Goal: Information Seeking & Learning: Learn about a topic

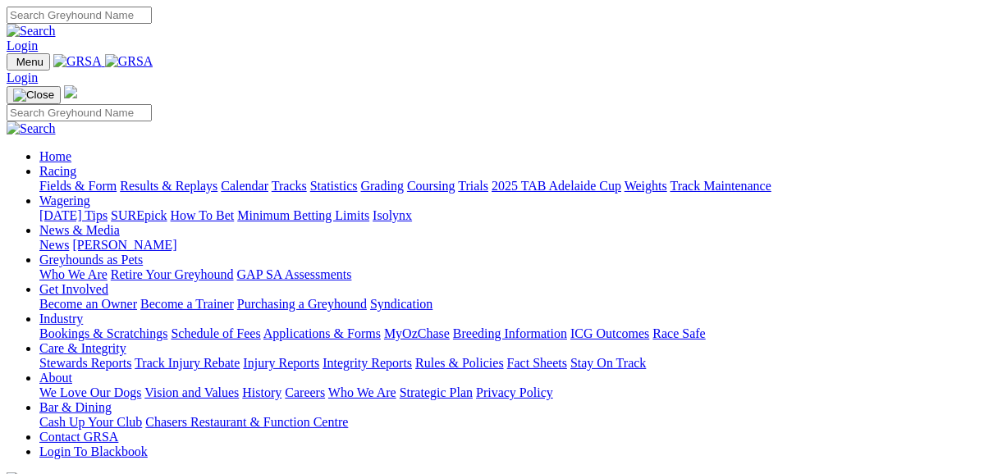
click at [76, 179] on link "Fields & Form" at bounding box center [77, 186] width 77 height 14
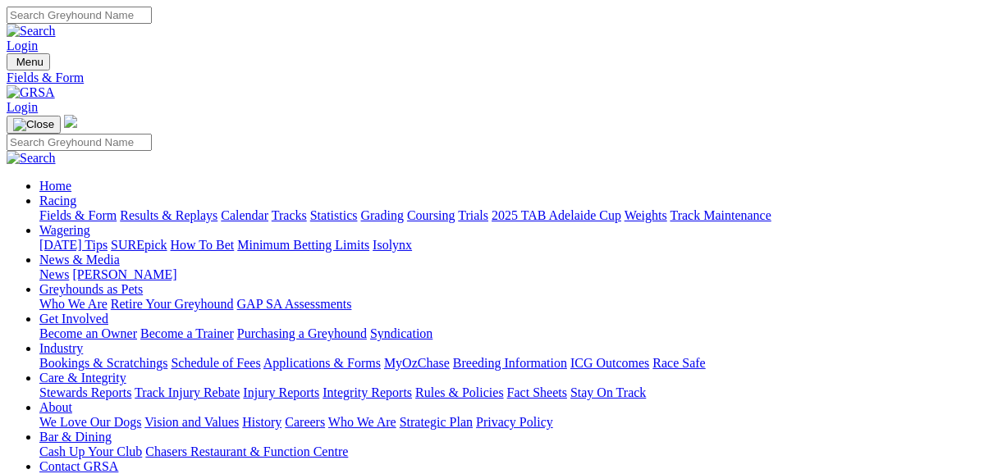
click at [217, 208] on link "Results & Replays" at bounding box center [169, 215] width 98 height 14
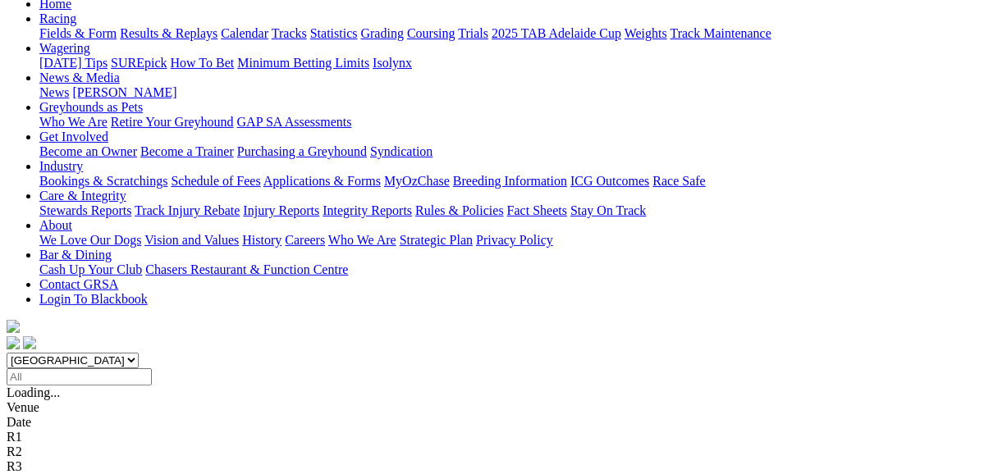
scroll to position [263, 0]
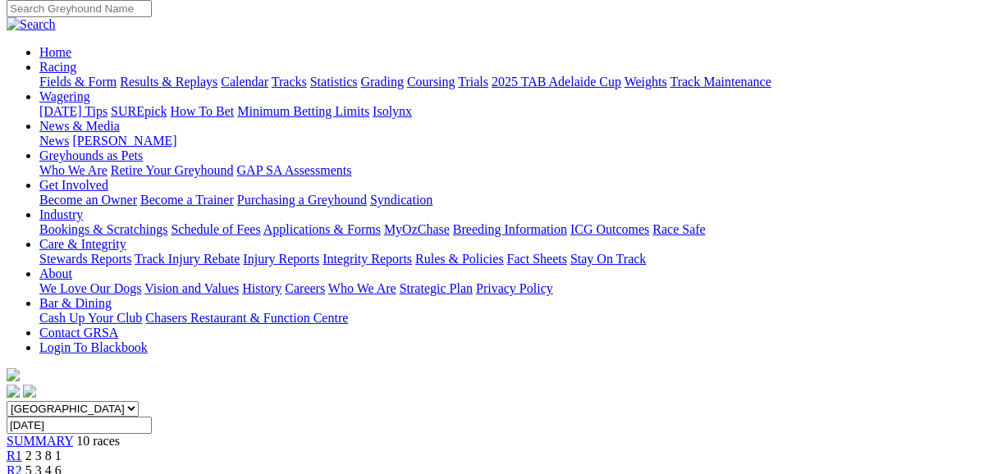
scroll to position [131, 0]
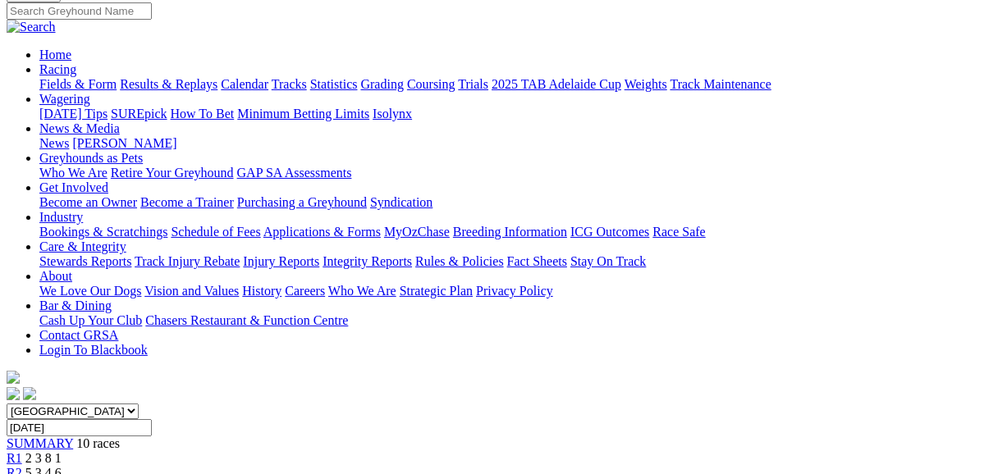
click at [22, 466] on span "R2" at bounding box center [15, 473] width 16 height 14
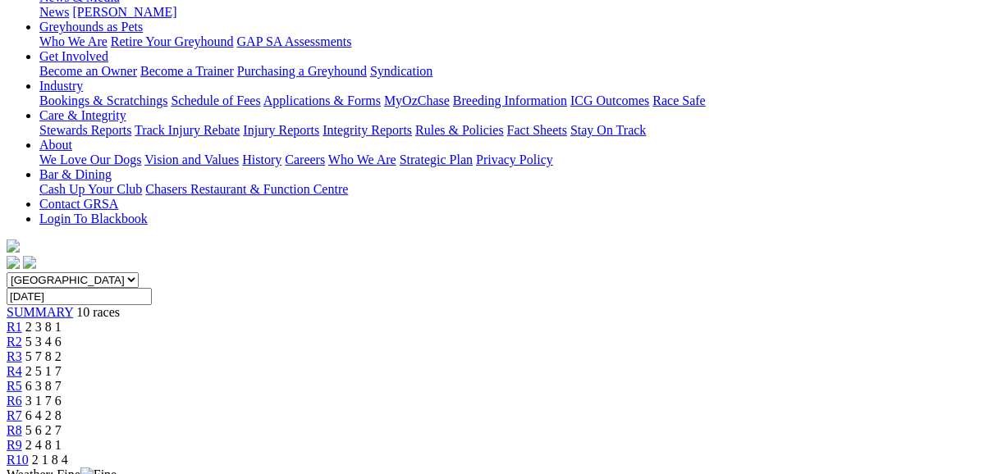
scroll to position [131, 0]
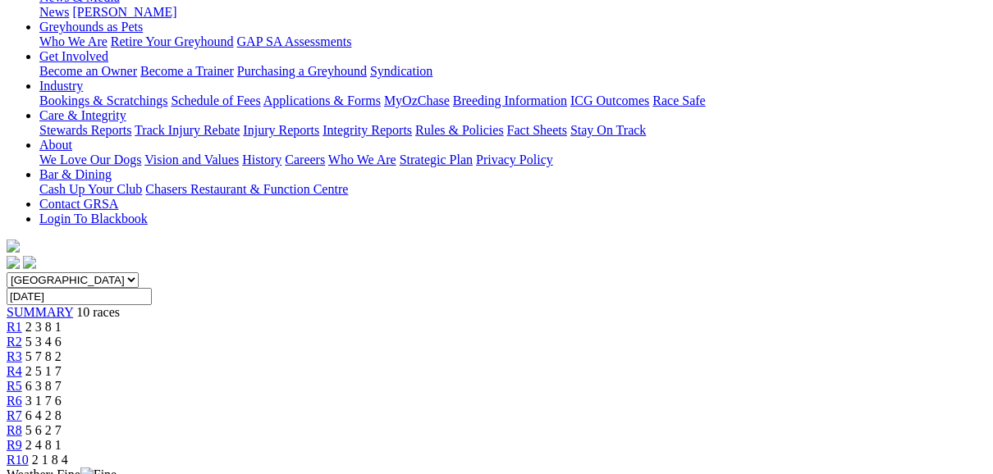
scroll to position [197, 0]
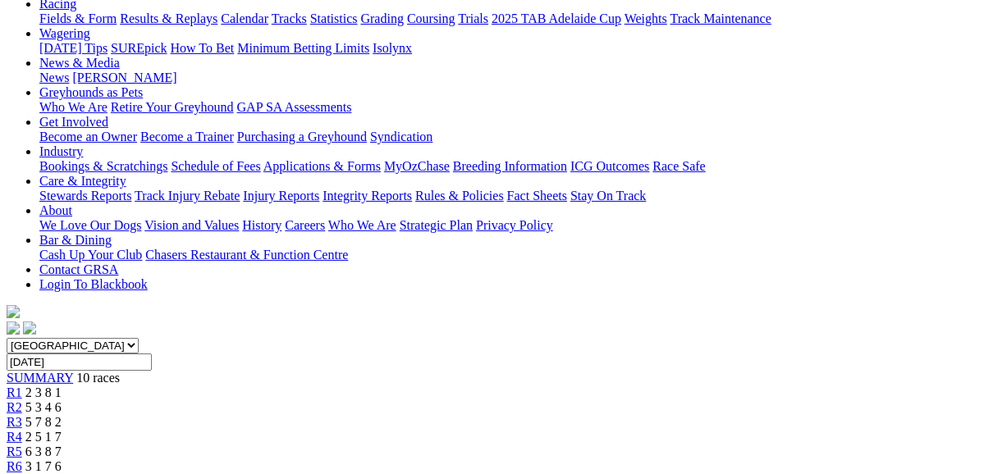
click at [22, 430] on span "R4" at bounding box center [15, 437] width 16 height 14
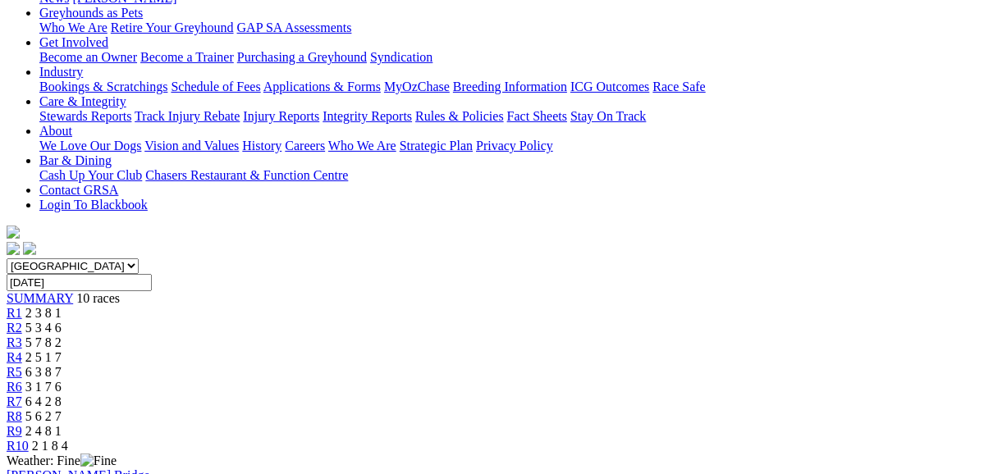
scroll to position [197, 0]
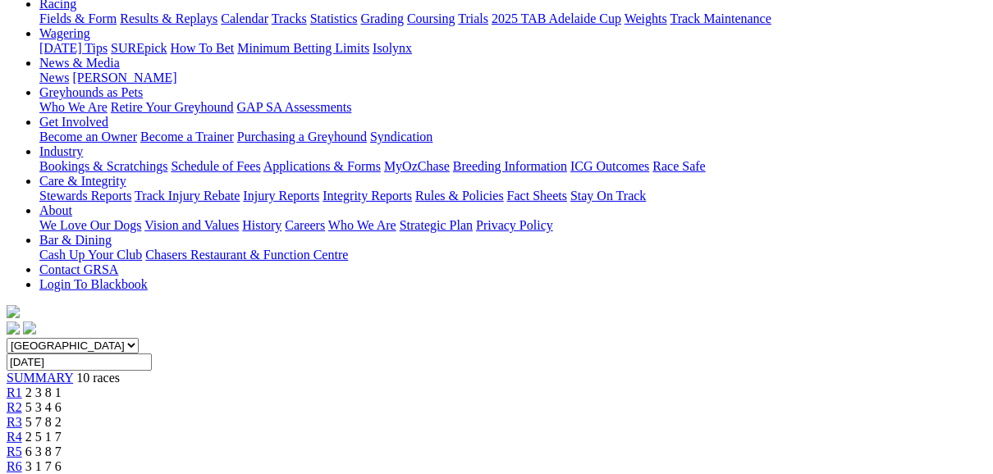
click at [22, 445] on span "R5" at bounding box center [15, 452] width 16 height 14
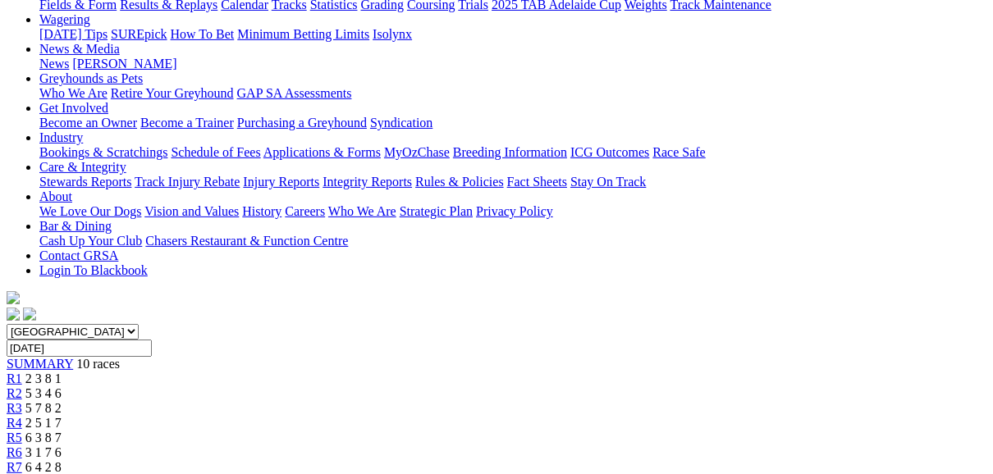
scroll to position [197, 0]
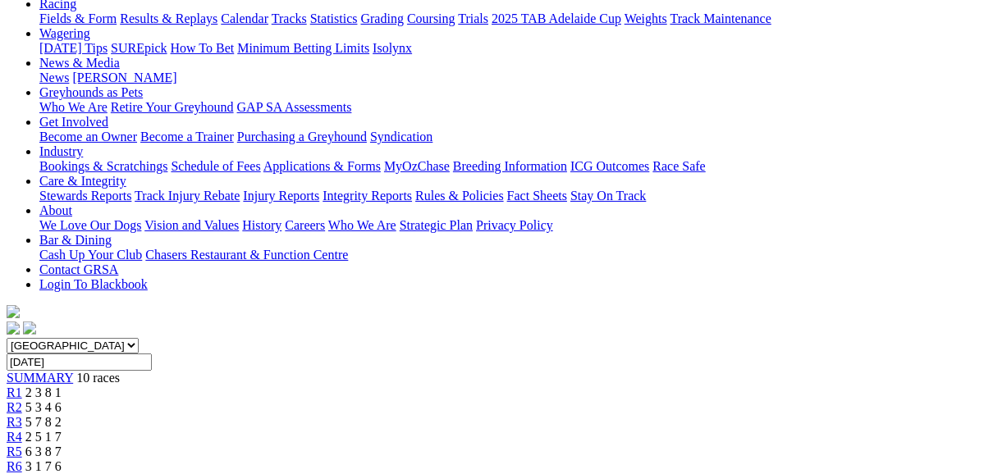
click at [22, 460] on span "R6" at bounding box center [15, 467] width 16 height 14
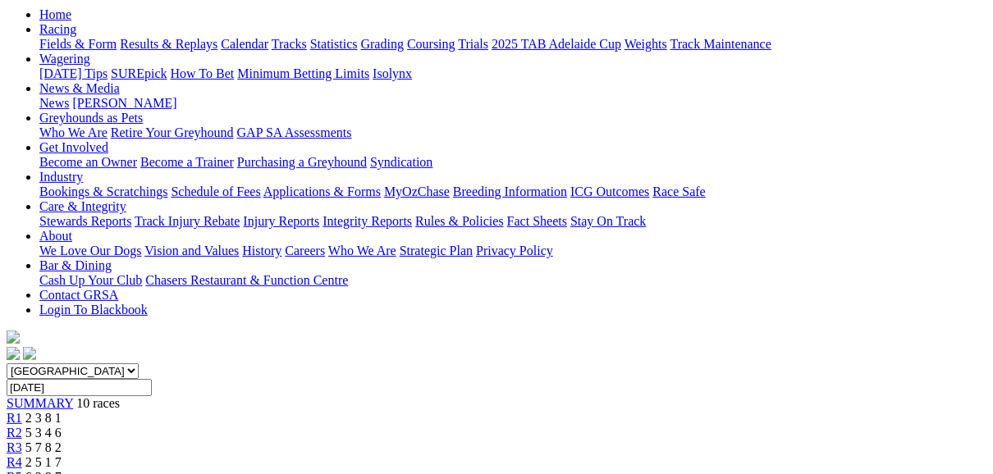
scroll to position [131, 0]
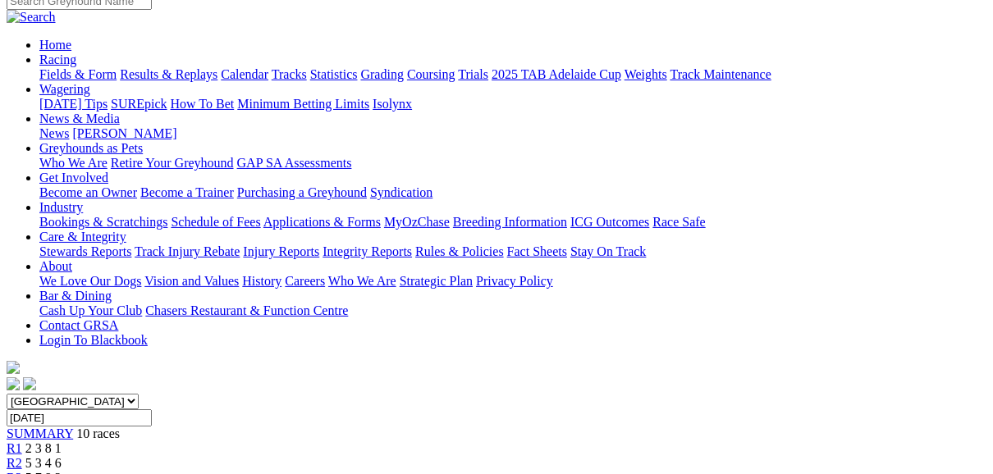
scroll to position [66, 0]
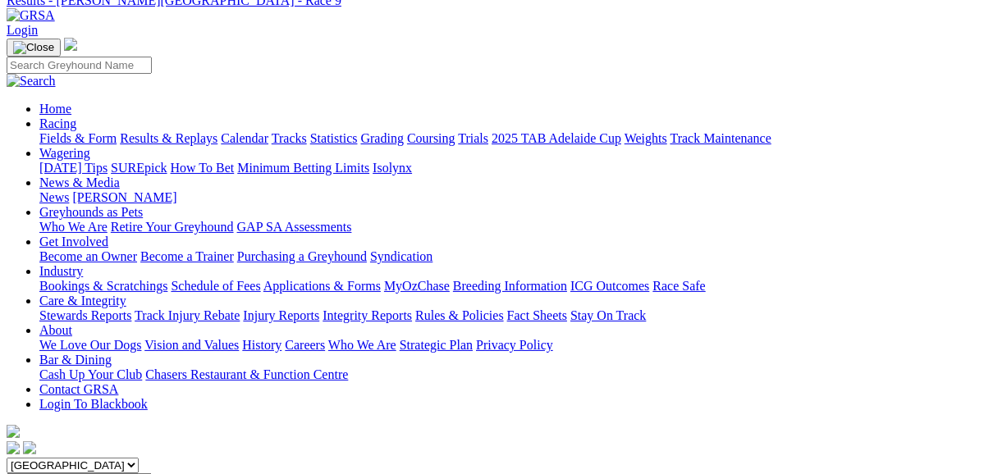
scroll to position [66, 0]
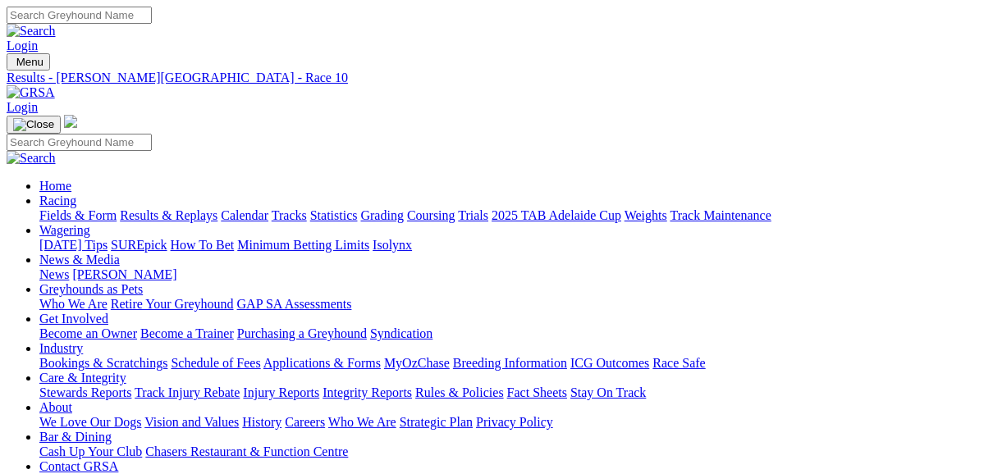
click at [215, 208] on link "Results & Replays" at bounding box center [169, 215] width 98 height 14
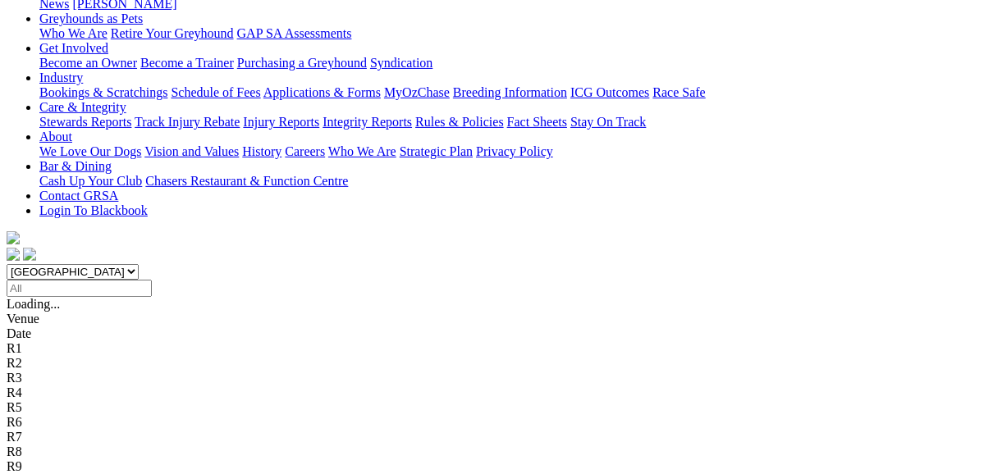
scroll to position [328, 0]
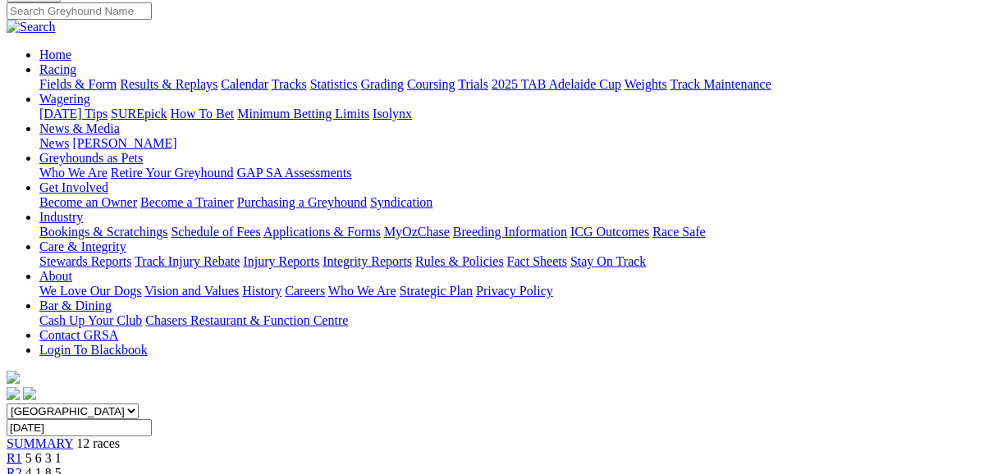
scroll to position [131, 0]
click at [22, 466] on link "R2" at bounding box center [15, 473] width 16 height 14
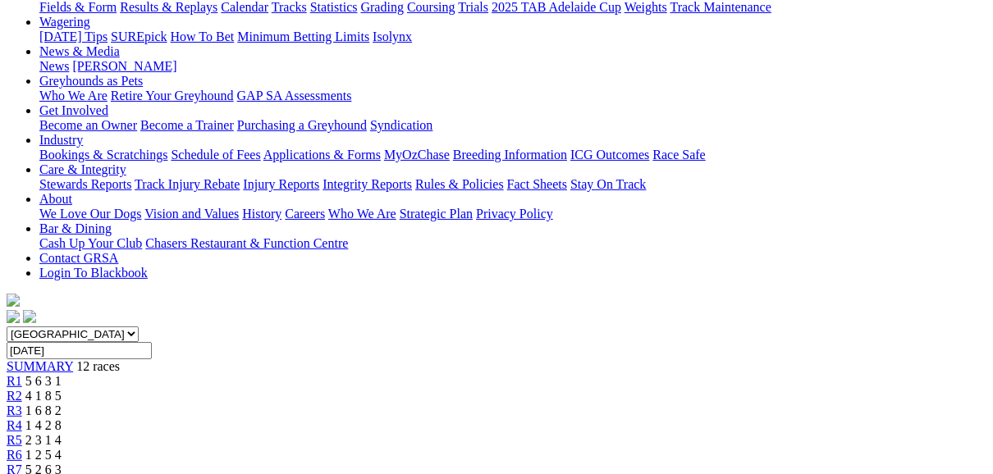
scroll to position [197, 0]
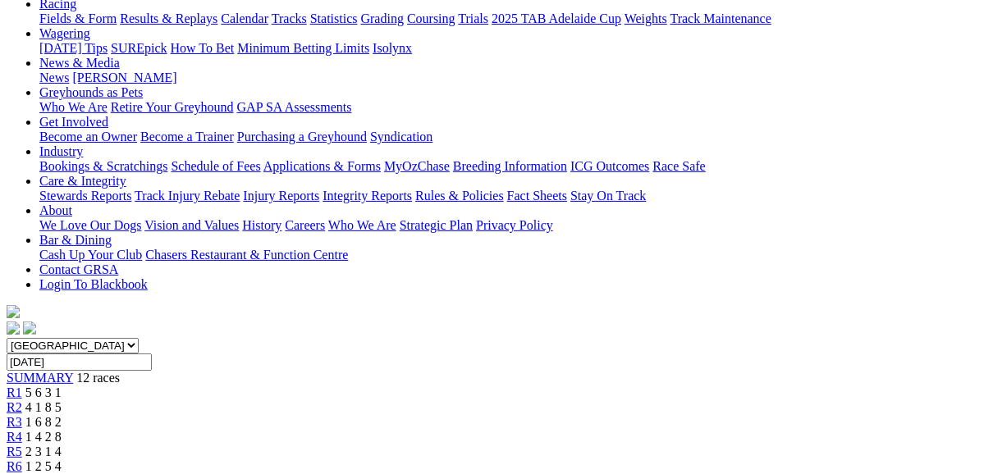
click at [22, 430] on span "R4" at bounding box center [15, 437] width 16 height 14
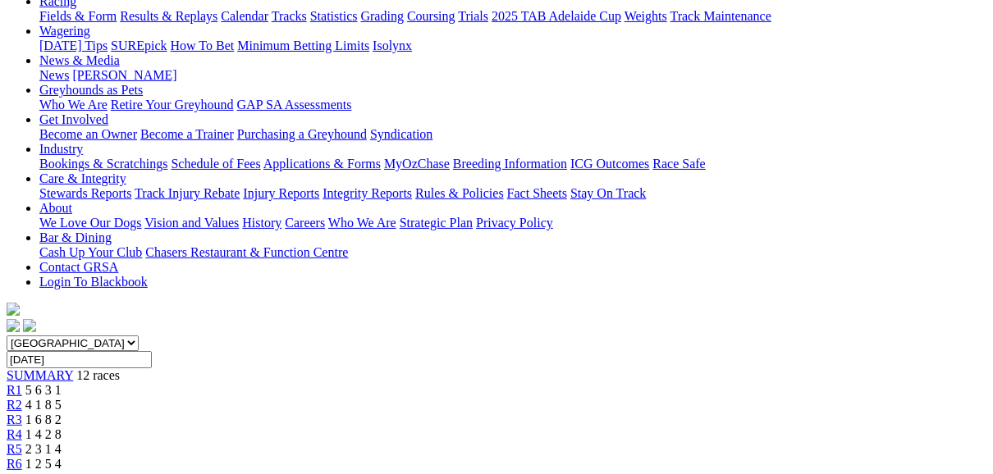
scroll to position [197, 0]
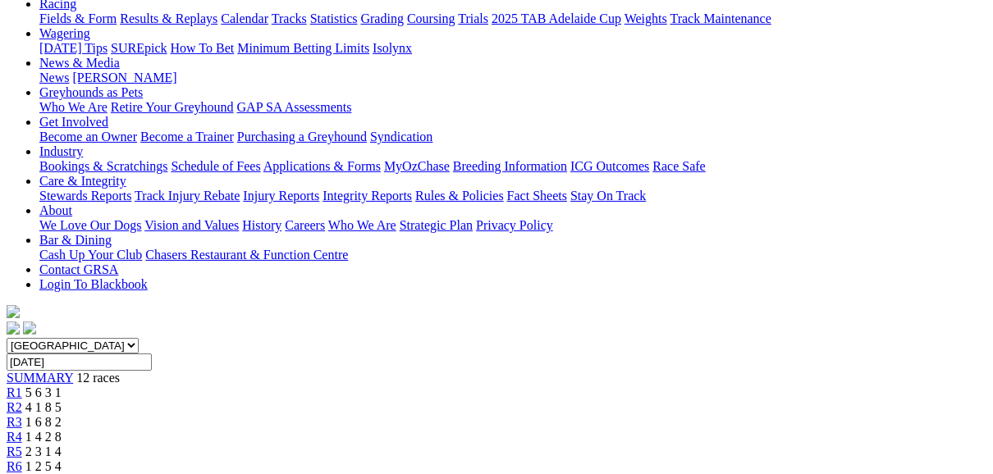
click at [22, 445] on span "R5" at bounding box center [15, 452] width 16 height 14
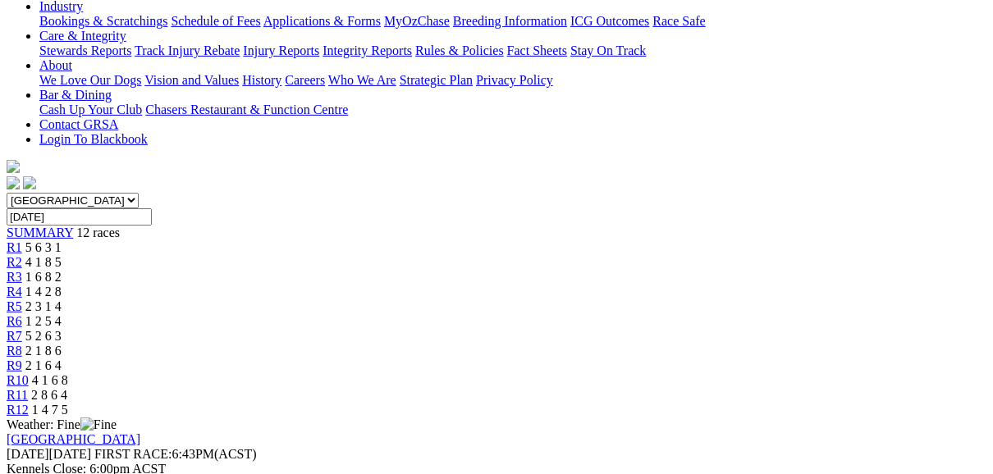
scroll to position [197, 0]
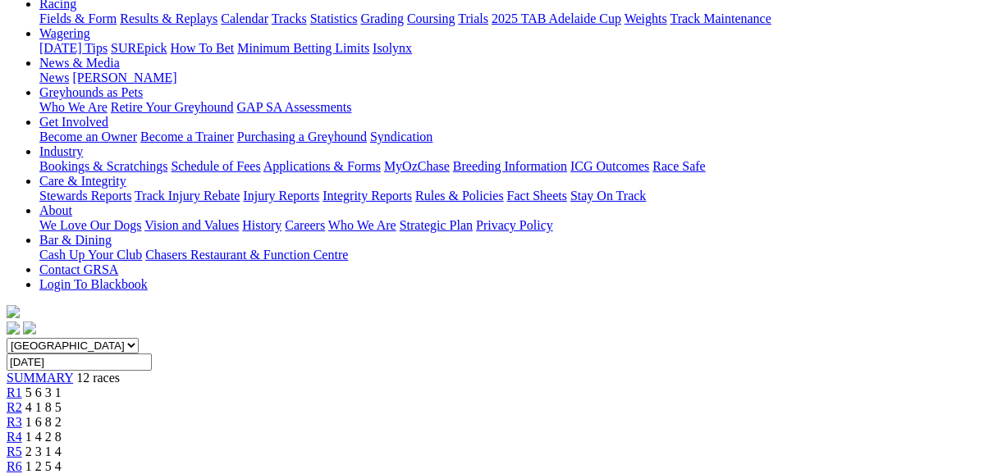
click at [22, 460] on span "R6" at bounding box center [15, 467] width 16 height 14
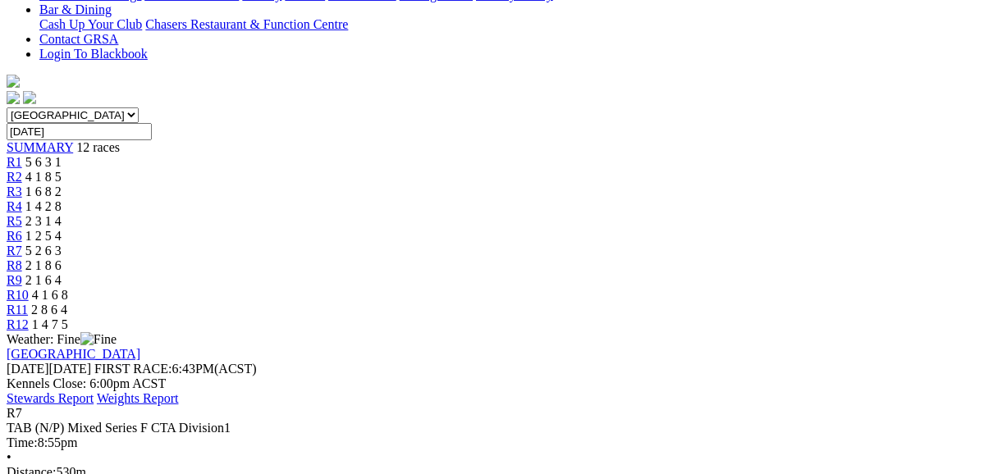
scroll to position [394, 0]
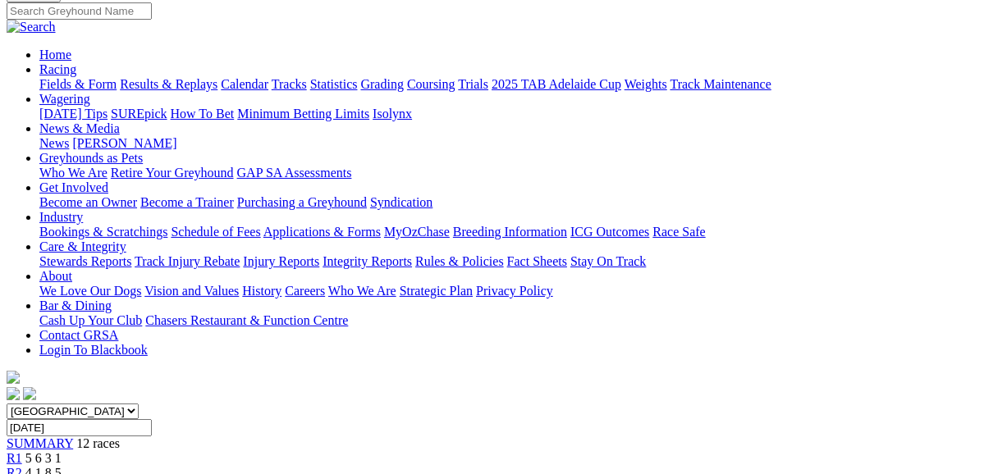
scroll to position [0, 0]
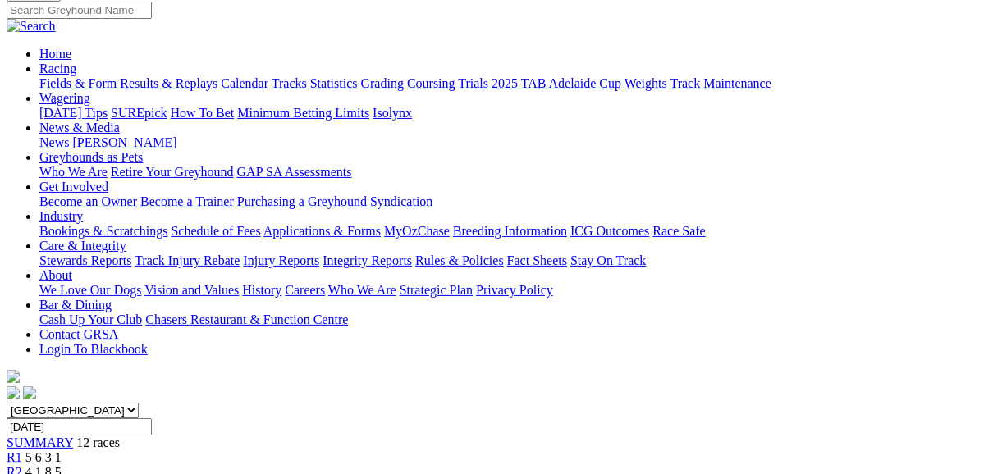
scroll to position [131, 0]
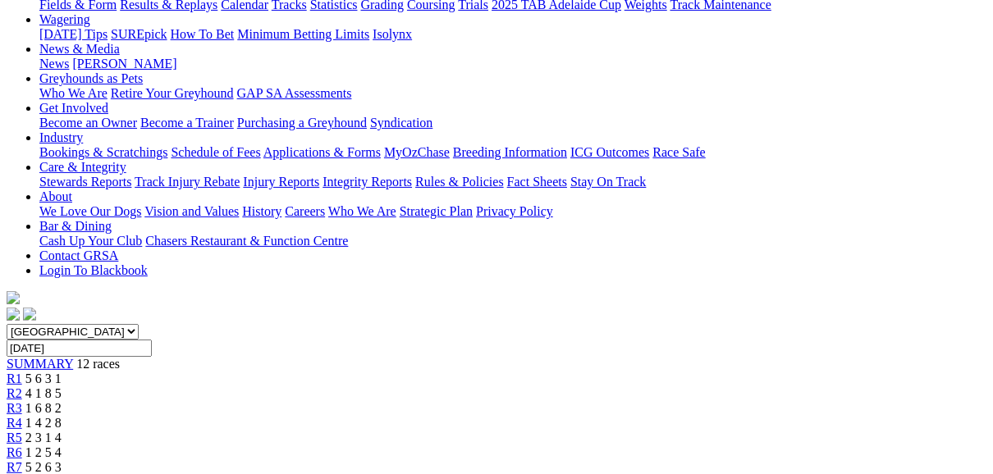
scroll to position [197, 0]
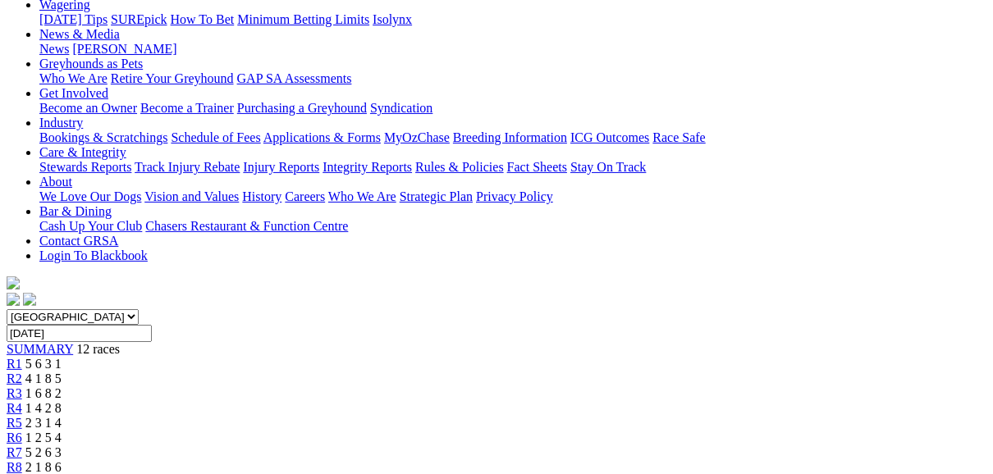
scroll to position [197, 0]
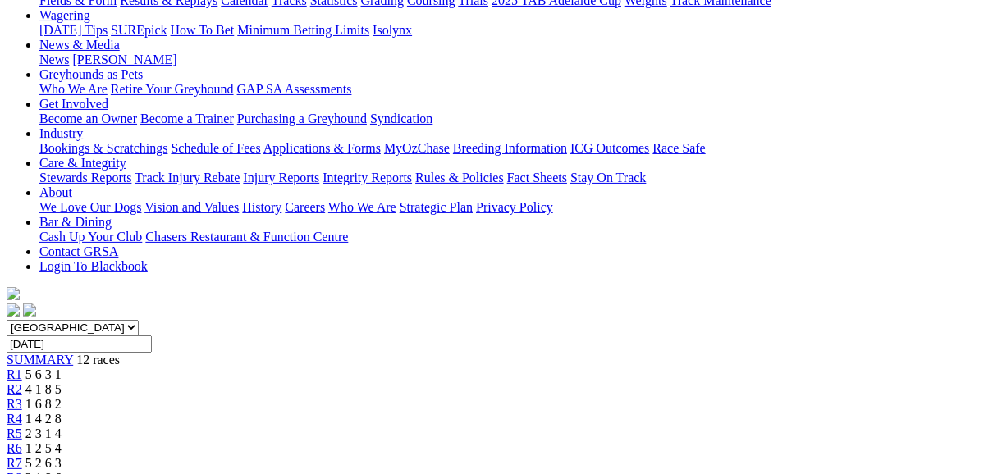
scroll to position [131, 0]
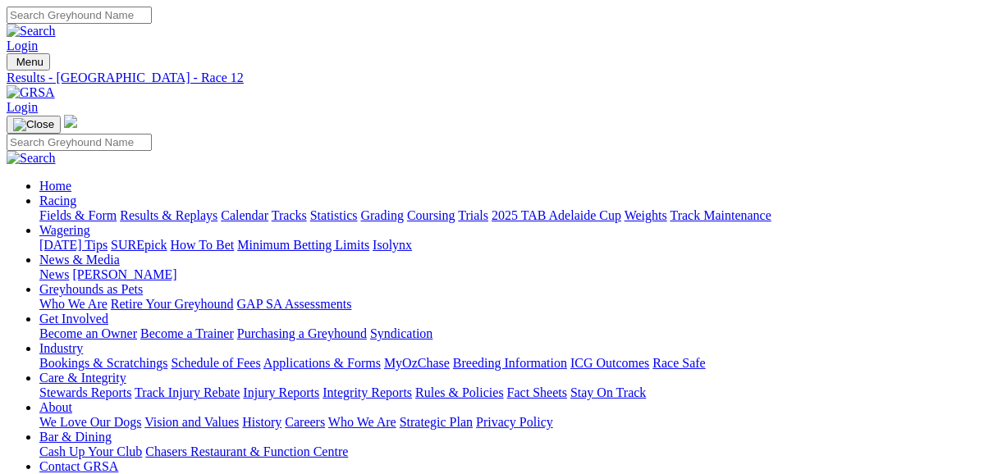
click at [88, 208] on link "Fields & Form" at bounding box center [77, 215] width 77 height 14
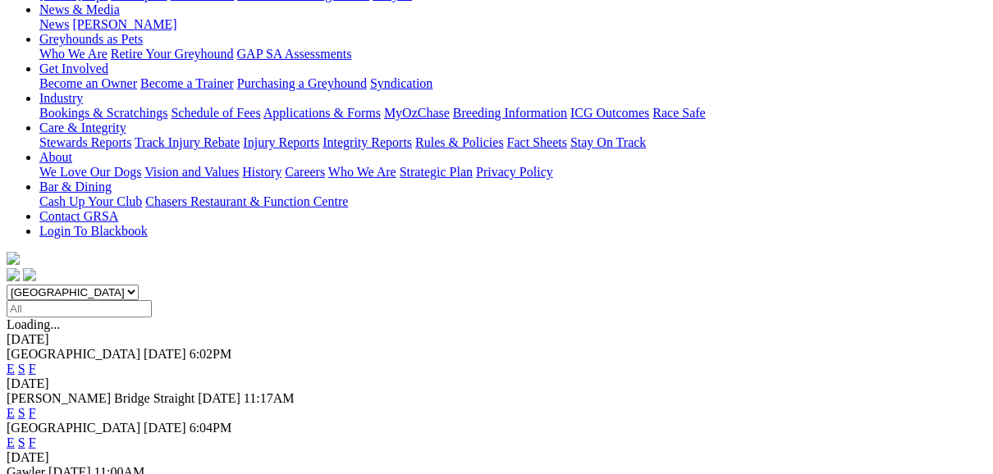
scroll to position [263, 0]
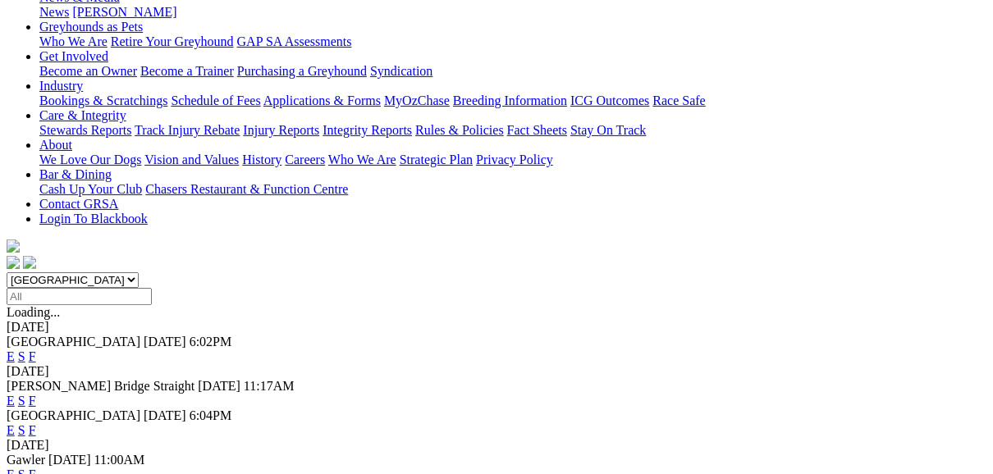
click at [36, 350] on link "F" at bounding box center [32, 357] width 7 height 14
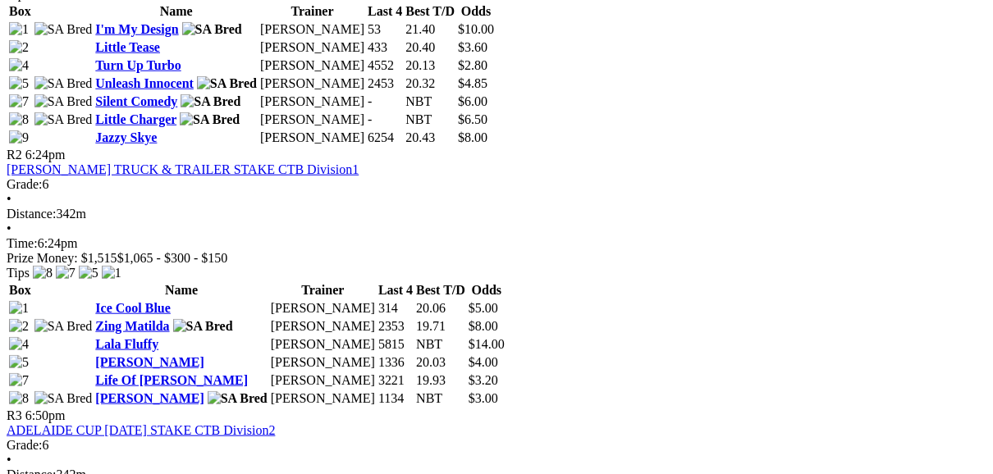
scroll to position [985, 0]
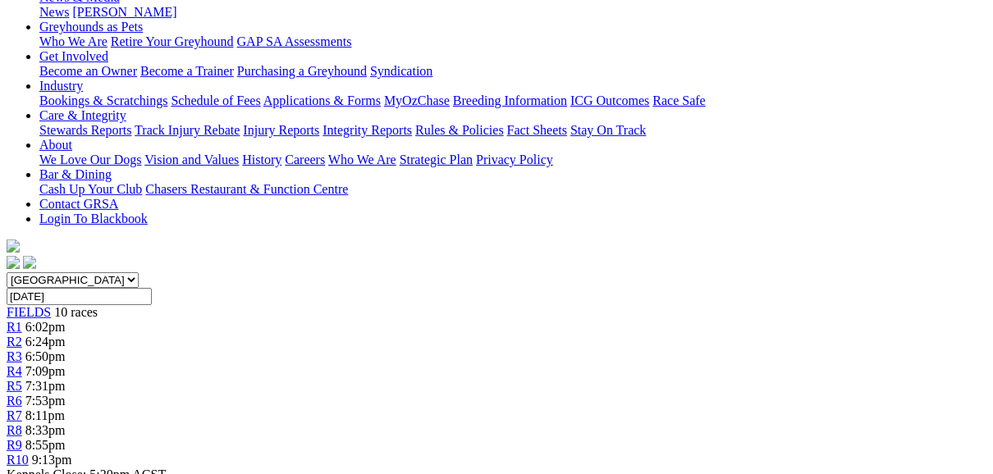
scroll to position [131, 0]
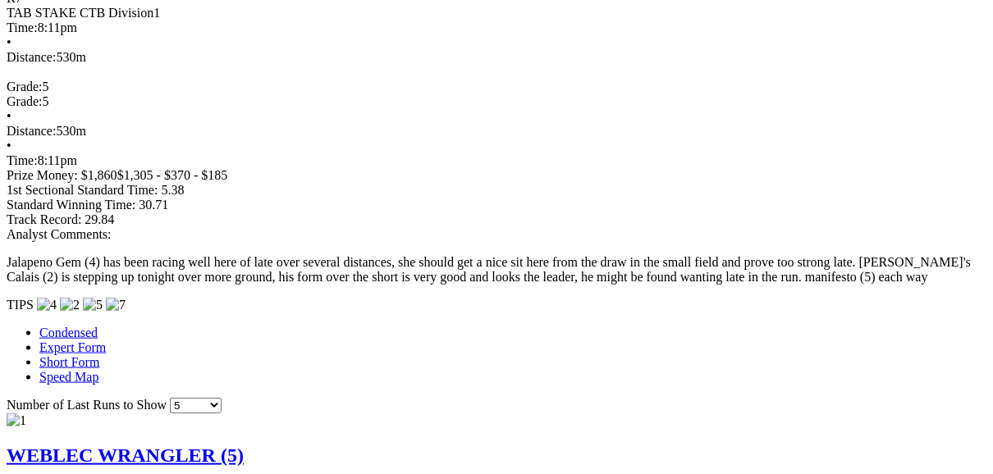
scroll to position [1247, 0]
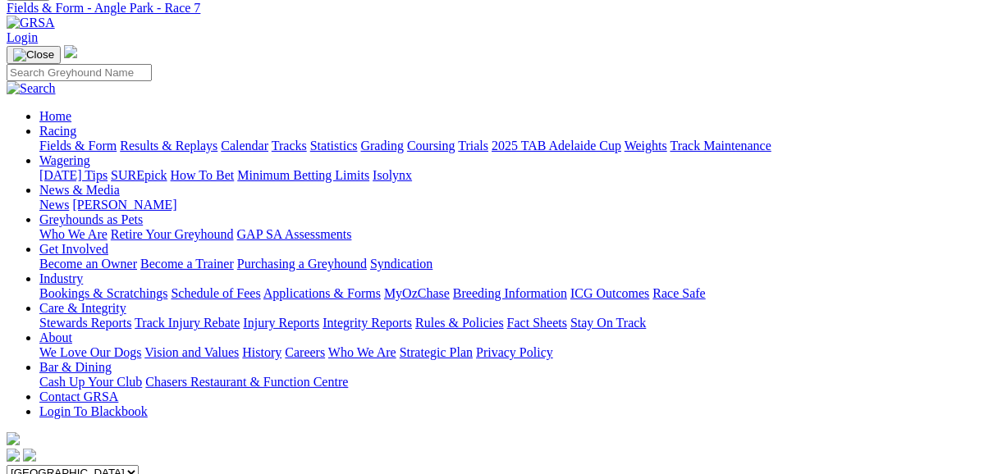
scroll to position [66, 0]
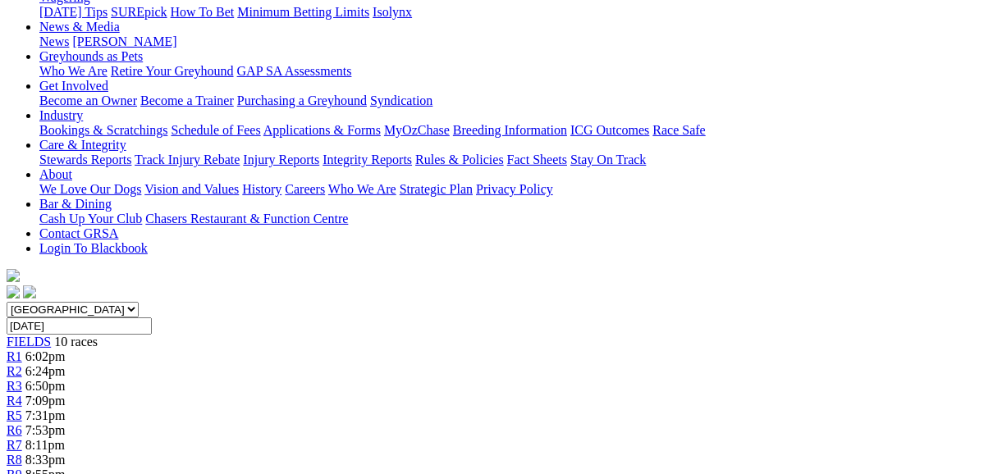
scroll to position [197, 0]
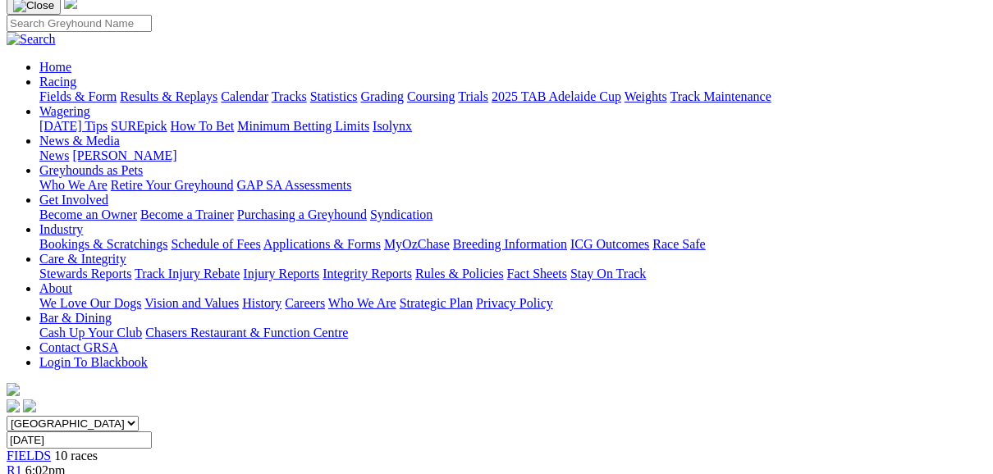
scroll to position [131, 0]
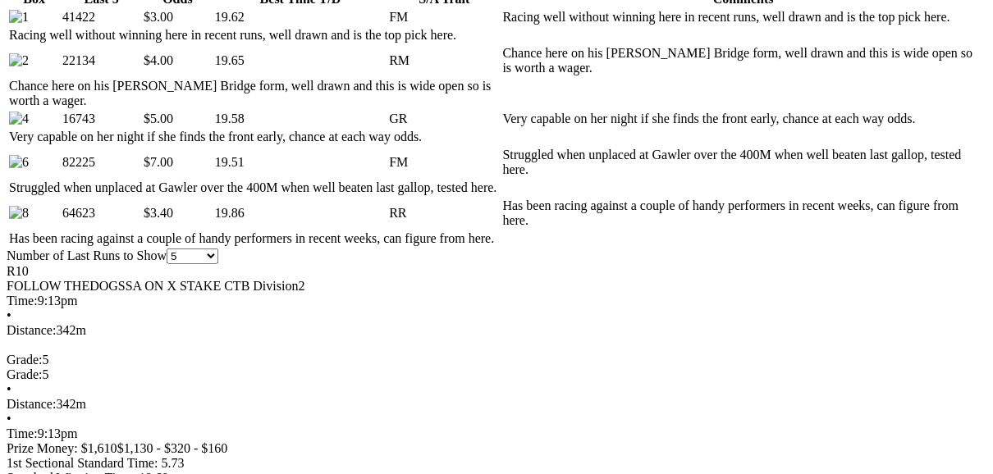
scroll to position [853, 0]
